Goal: Task Accomplishment & Management: Manage account settings

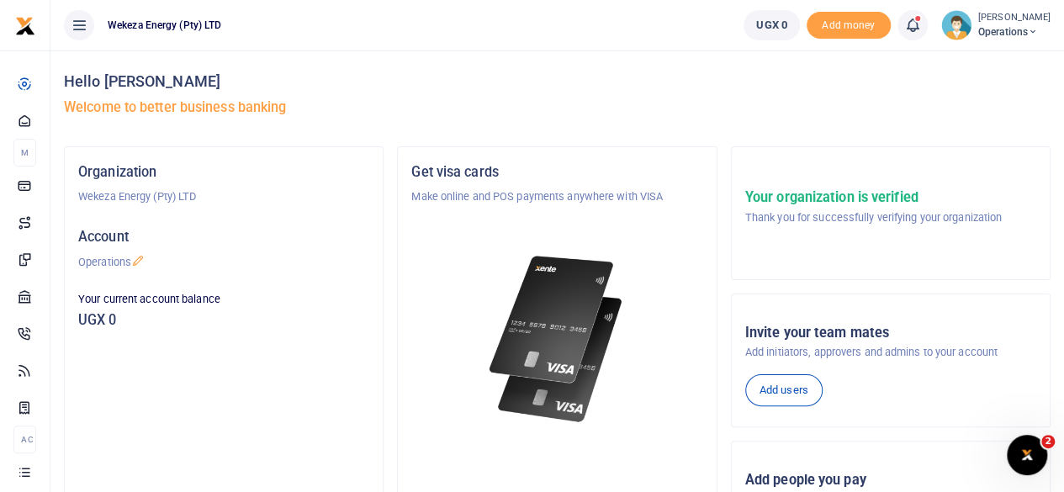
click at [585, 111] on h5 "Welcome to better business banking" at bounding box center [557, 107] width 987 height 17
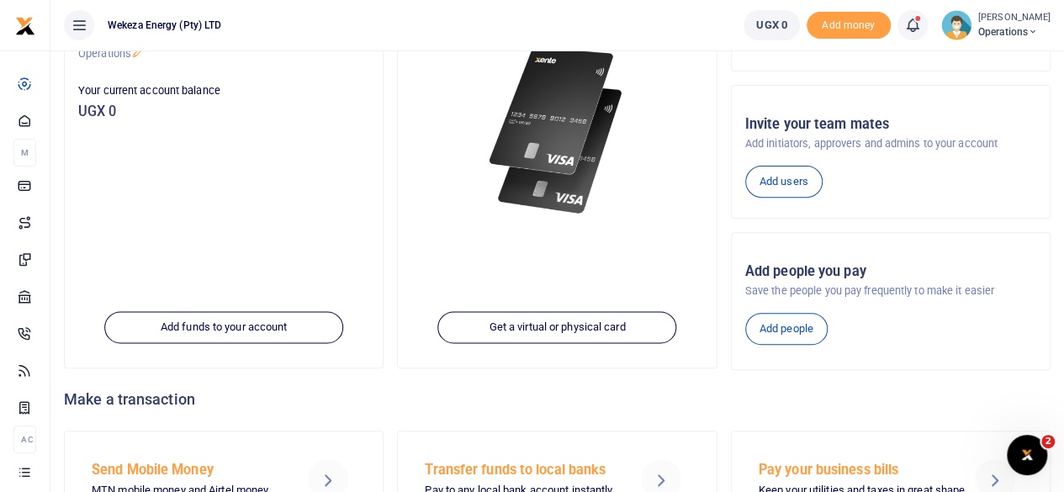
scroll to position [209, 0]
click at [771, 318] on link "Add people" at bounding box center [786, 328] width 82 height 32
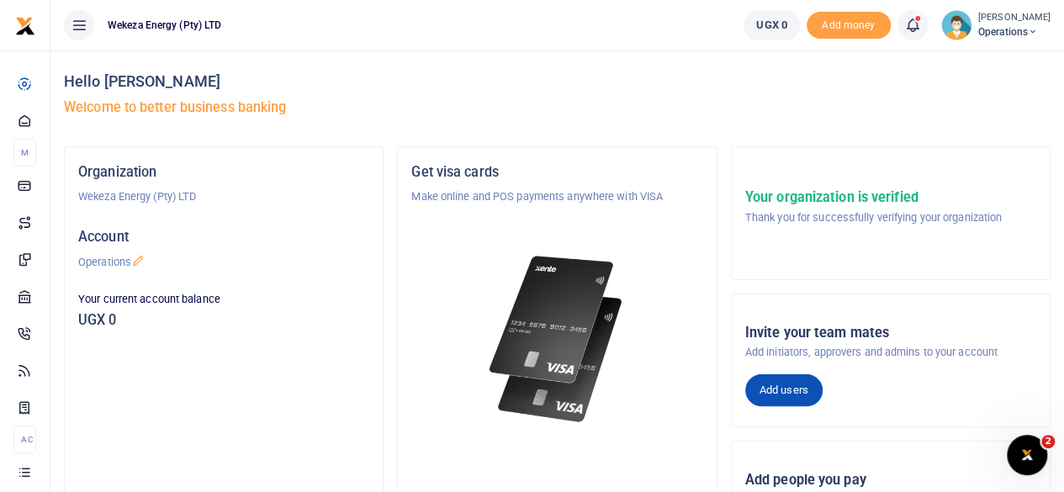
click at [794, 386] on link "Add users" at bounding box center [783, 390] width 77 height 32
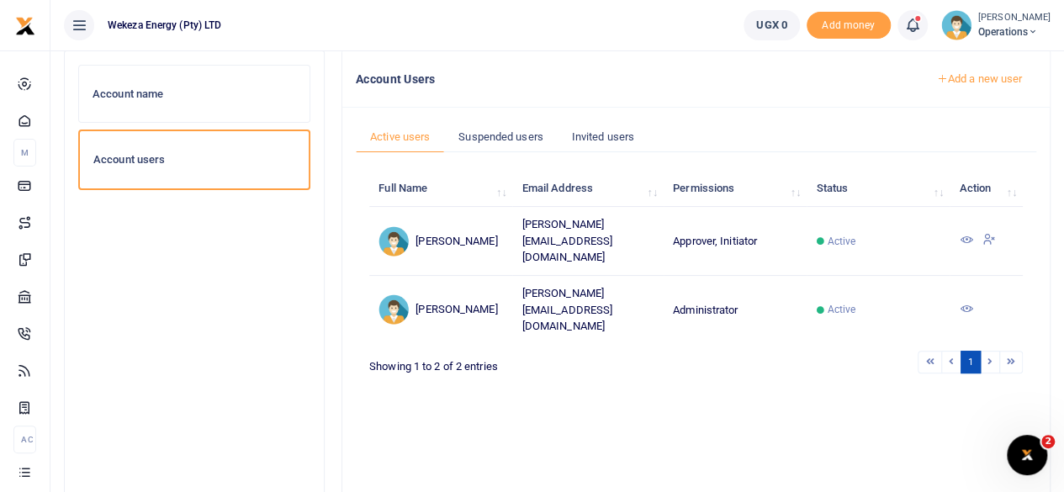
scroll to position [97, 0]
click at [967, 232] on icon at bounding box center [965, 238] width 13 height 13
click at [965, 301] on icon at bounding box center [965, 307] width 13 height 13
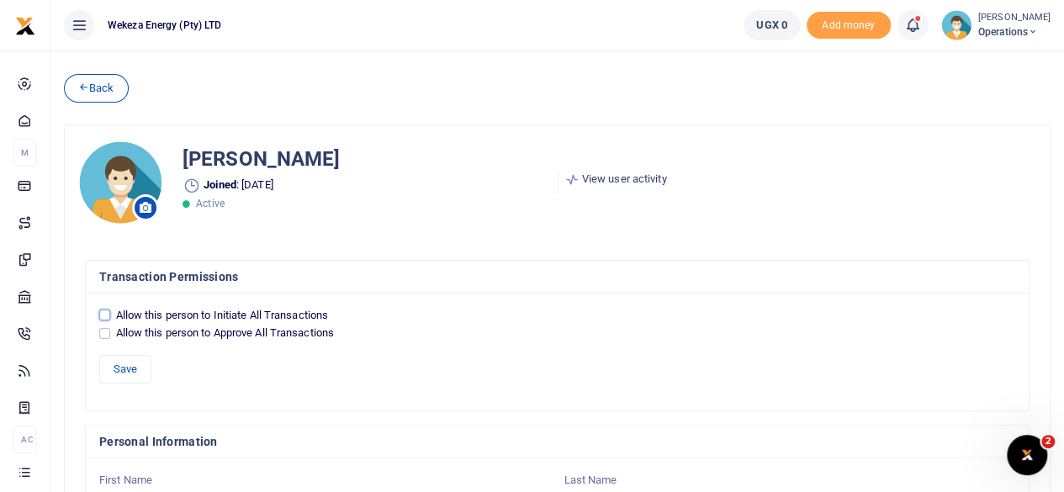
click at [107, 313] on input "Allow this person to Initiate All Transactions" at bounding box center [104, 315] width 11 height 11
checkbox input "true"
click at [104, 328] on input "Allow this person to Approve All Transactions" at bounding box center [104, 333] width 11 height 11
checkbox input "true"
click at [128, 363] on button "Save" at bounding box center [125, 369] width 52 height 29
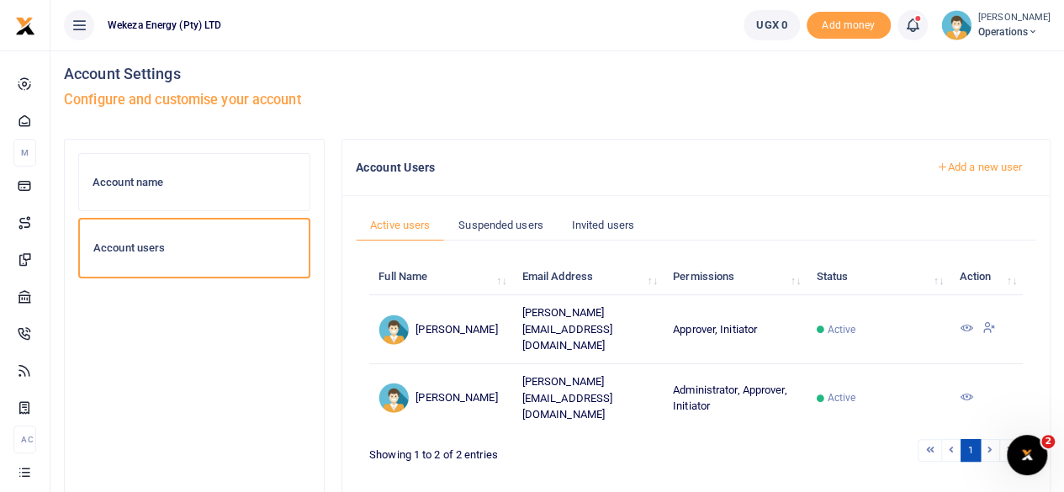
scroll to position [7, 0]
click at [1028, 34] on icon at bounding box center [1033, 32] width 10 height 12
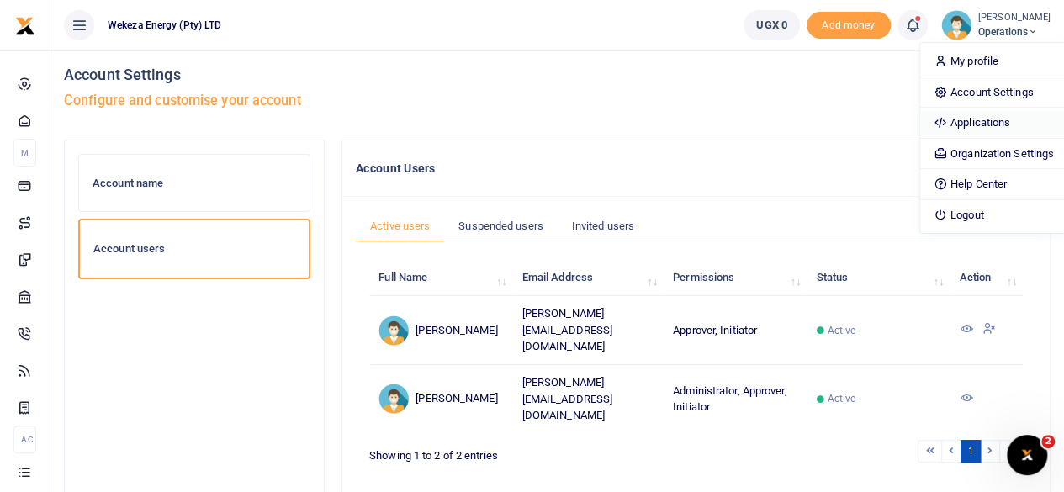
click at [961, 123] on link "Applications" at bounding box center [993, 123] width 147 height 24
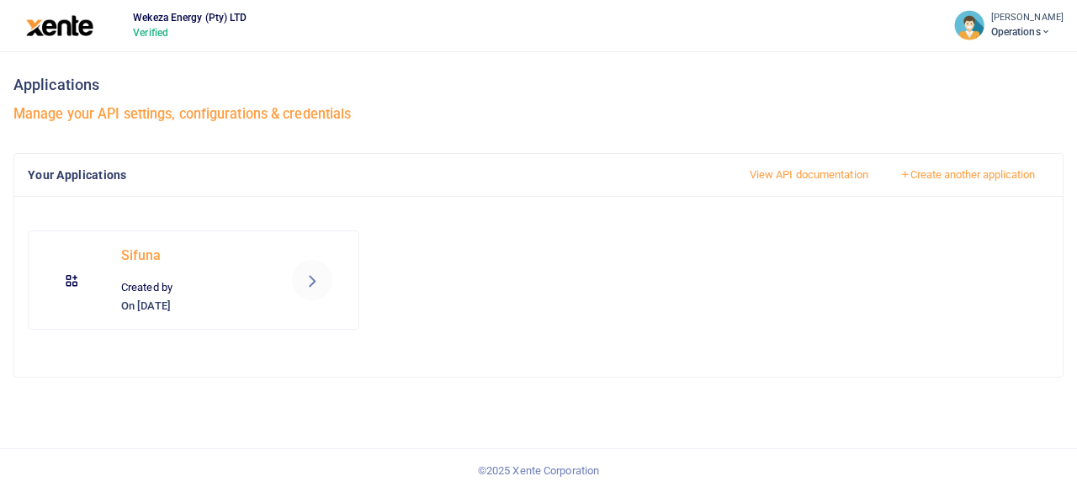
click at [318, 273] on icon at bounding box center [312, 280] width 20 height 20
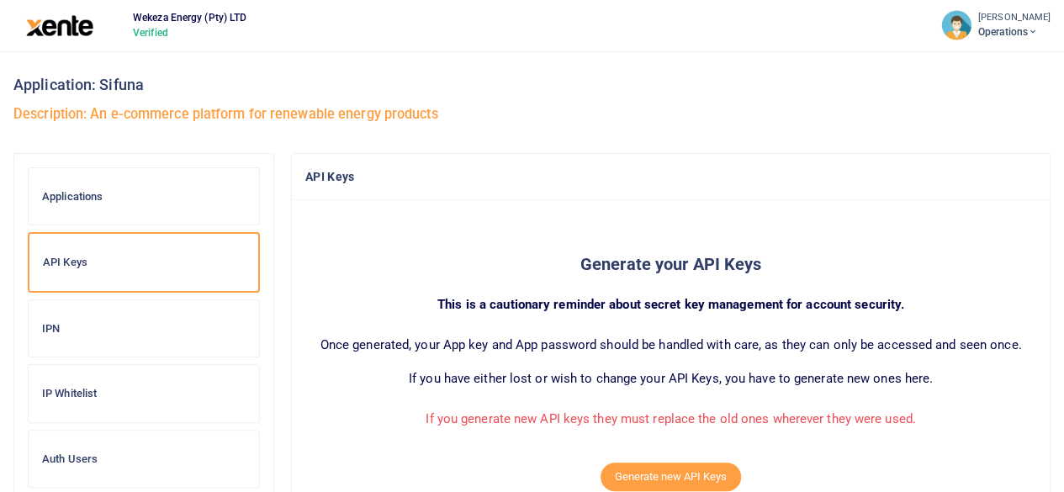
scroll to position [56, 0]
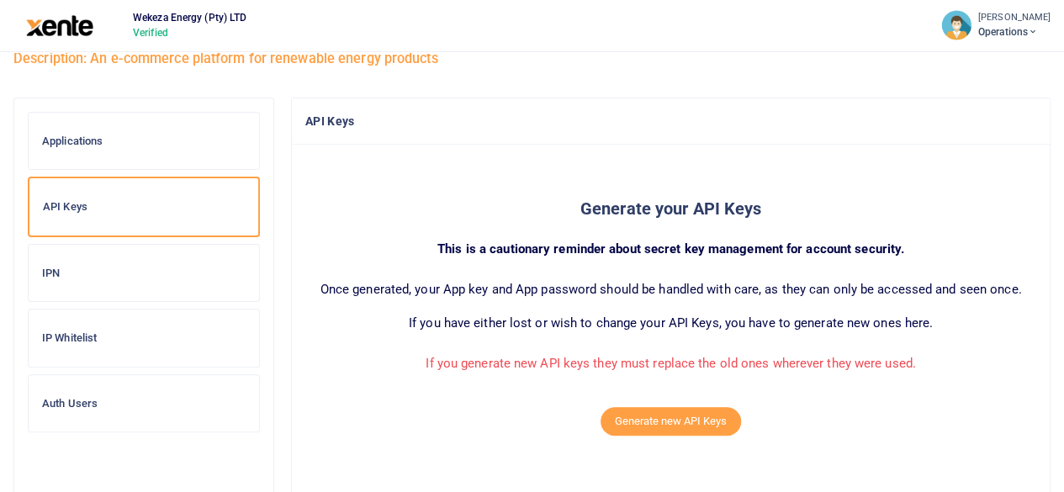
click at [116, 382] on div "Auth Users" at bounding box center [144, 403] width 230 height 57
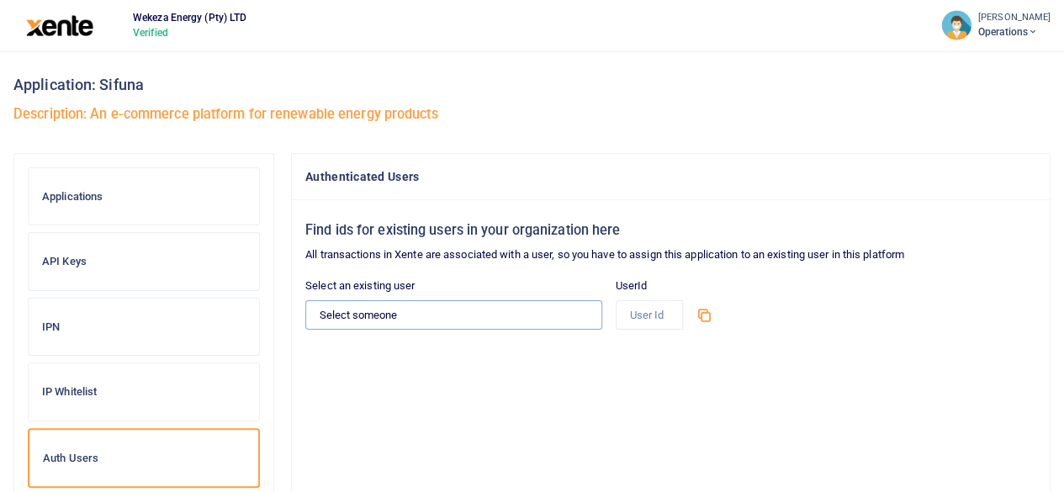
click at [500, 315] on select "Select someone [PERSON_NAME] - [PERSON_NAME][EMAIL_ADDRESS][DOMAIN_NAME] [PERSO…" at bounding box center [453, 314] width 297 height 29
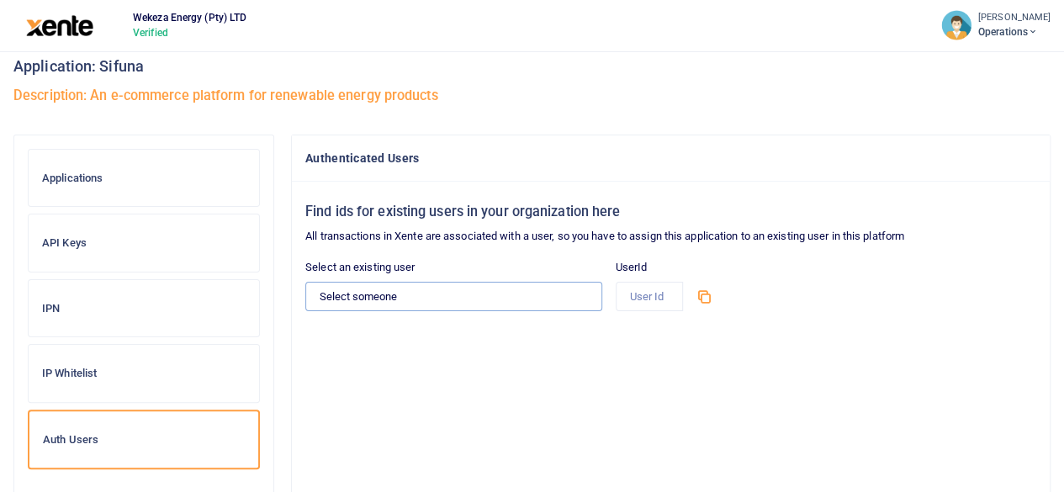
scroll to position [20, 0]
click at [479, 287] on select "Select someone Brian Mugabi - brian@wekeza.energy Munguagisha Muhanzi - charles…" at bounding box center [453, 294] width 297 height 29
select select "13887"
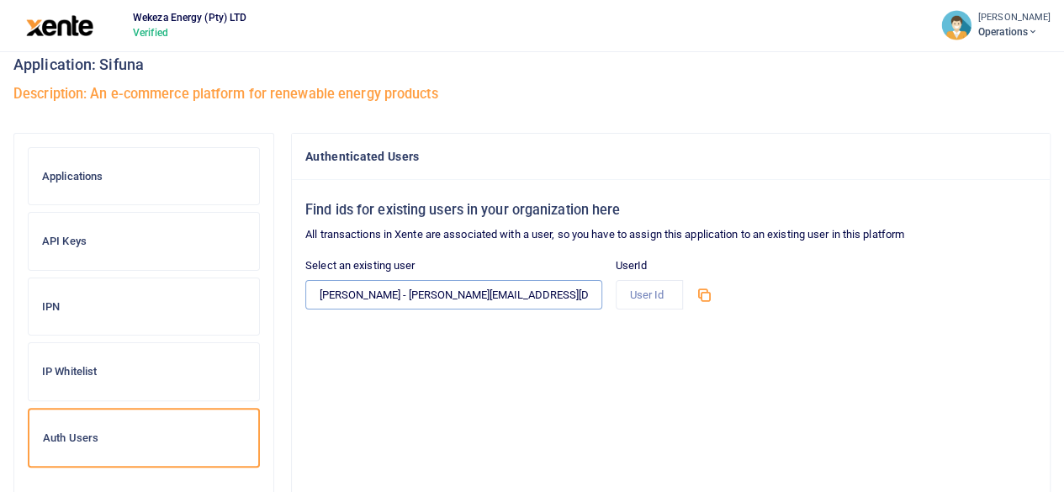
click at [305, 280] on select "Select someone Brian Mugabi - brian@wekeza.energy Munguagisha Muhanzi - charles…" at bounding box center [453, 294] width 297 height 29
type input "13887"
click at [704, 290] on icon at bounding box center [704, 294] width 17 height 17
click at [705, 296] on icon at bounding box center [704, 294] width 17 height 17
click at [137, 193] on div "Applications" at bounding box center [144, 176] width 230 height 57
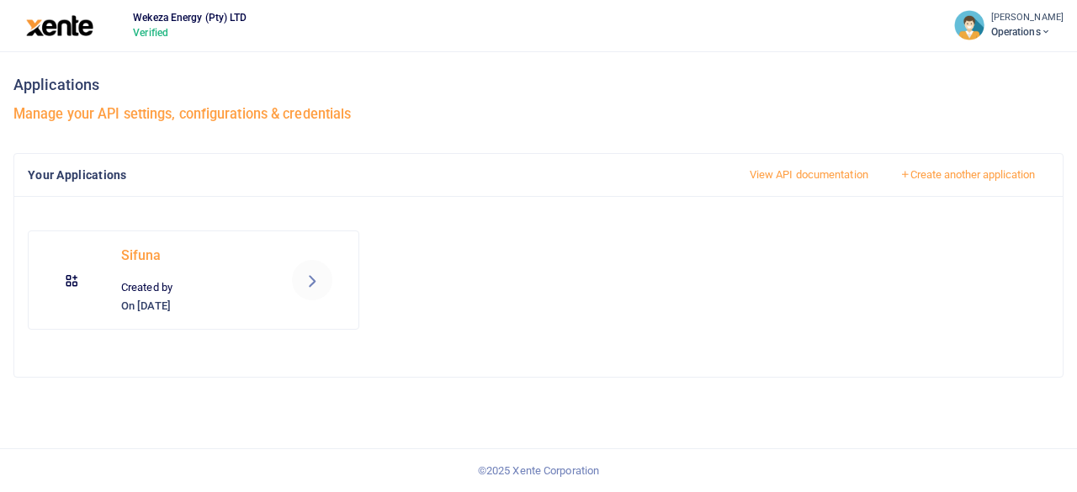
click at [310, 272] on icon at bounding box center [312, 280] width 20 height 20
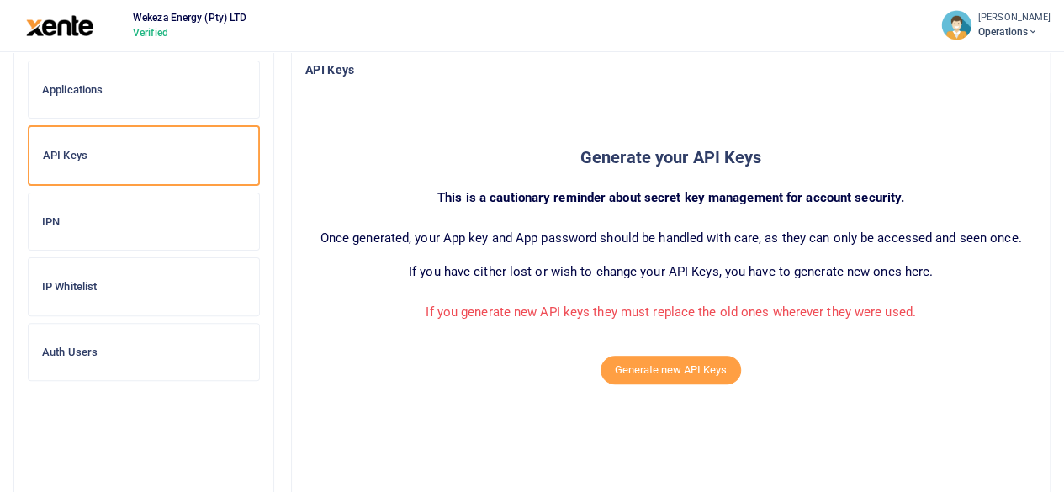
scroll to position [87, 0]
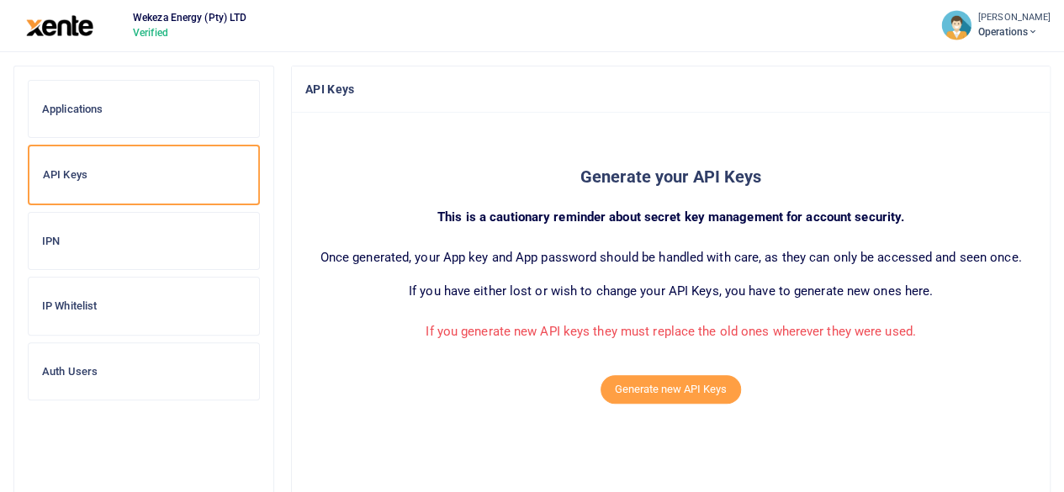
click at [135, 243] on h6 "IPN" at bounding box center [144, 241] width 204 height 13
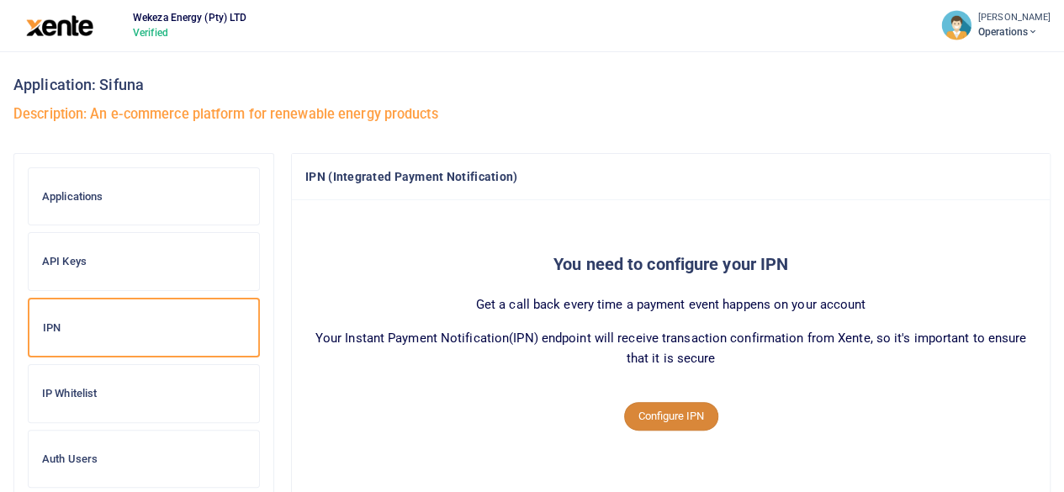
click at [680, 428] on button "Configure IPN" at bounding box center [671, 416] width 94 height 29
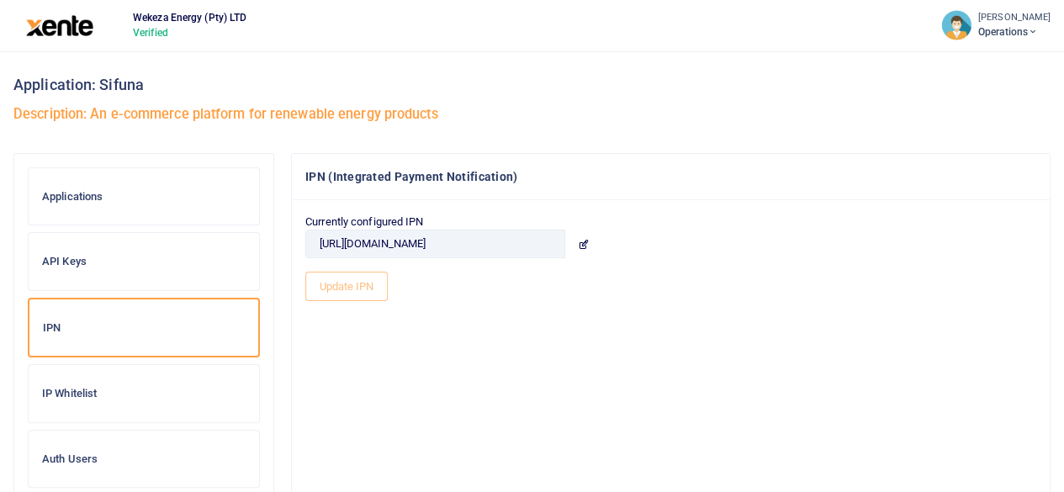
click at [89, 397] on h6 "IP Whitelist" at bounding box center [144, 393] width 204 height 13
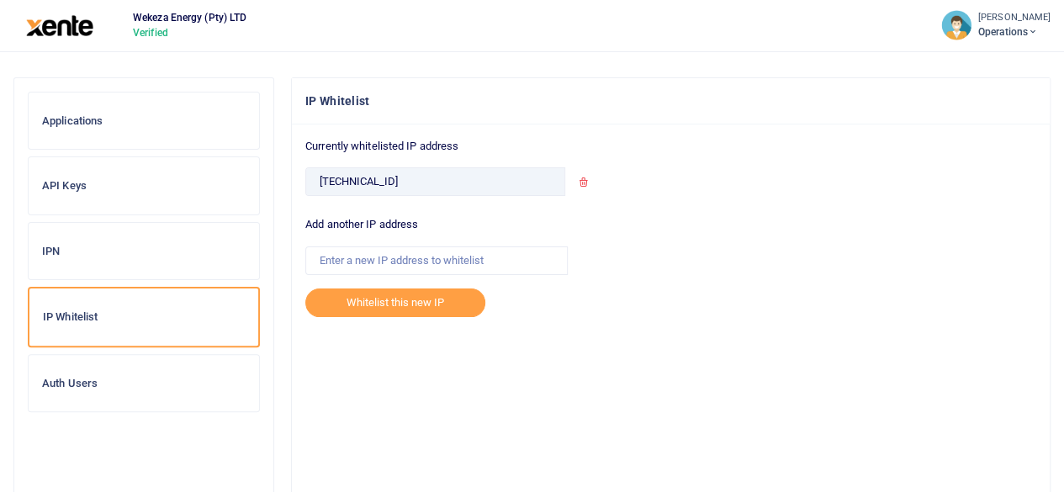
scroll to position [69, 0]
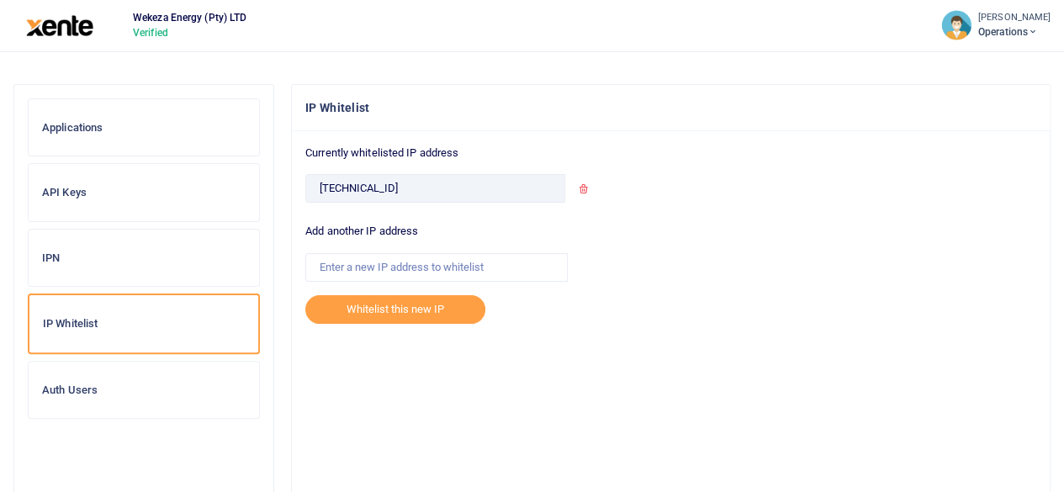
click at [59, 393] on h6 "Auth Users" at bounding box center [144, 390] width 204 height 13
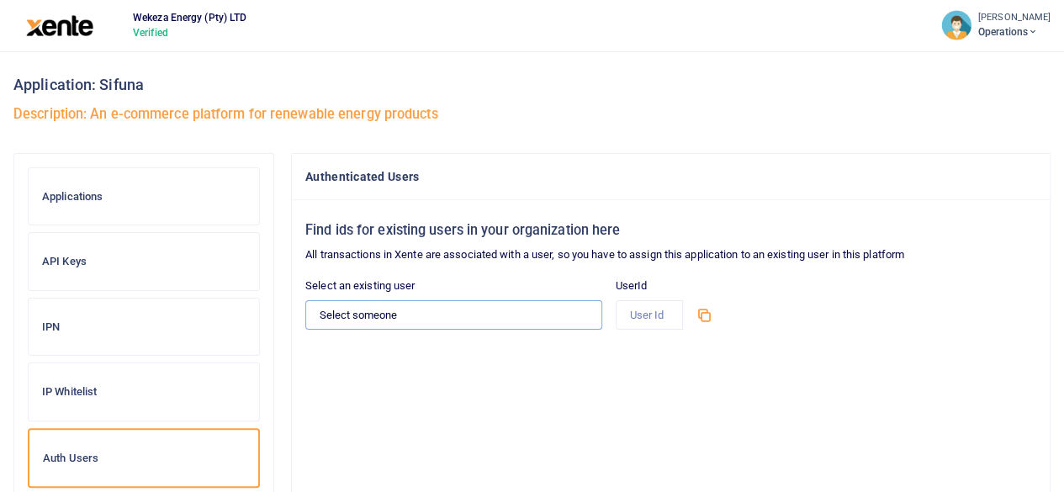
click at [439, 310] on select "Select someone [PERSON_NAME] - [PERSON_NAME][EMAIL_ADDRESS][DOMAIN_NAME] [PERSO…" at bounding box center [453, 314] width 297 height 29
click at [691, 417] on div "Find ids for existing users in your organization here All transactions in Xente…" at bounding box center [671, 458] width 758 height 517
click at [502, 312] on select "Select someone Brian Mugabi - brian@wekeza.energy Munguagisha Muhanzi - charles…" at bounding box center [453, 314] width 297 height 29
click at [457, 416] on div "Find ids for existing users in your organization here All transactions in Xente…" at bounding box center [671, 458] width 758 height 517
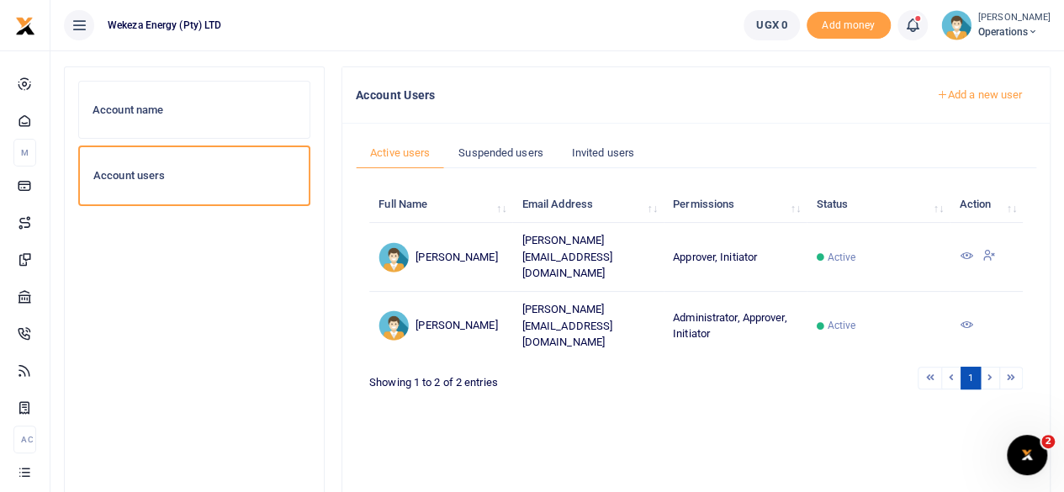
scroll to position [64, 0]
